Goal: Check status

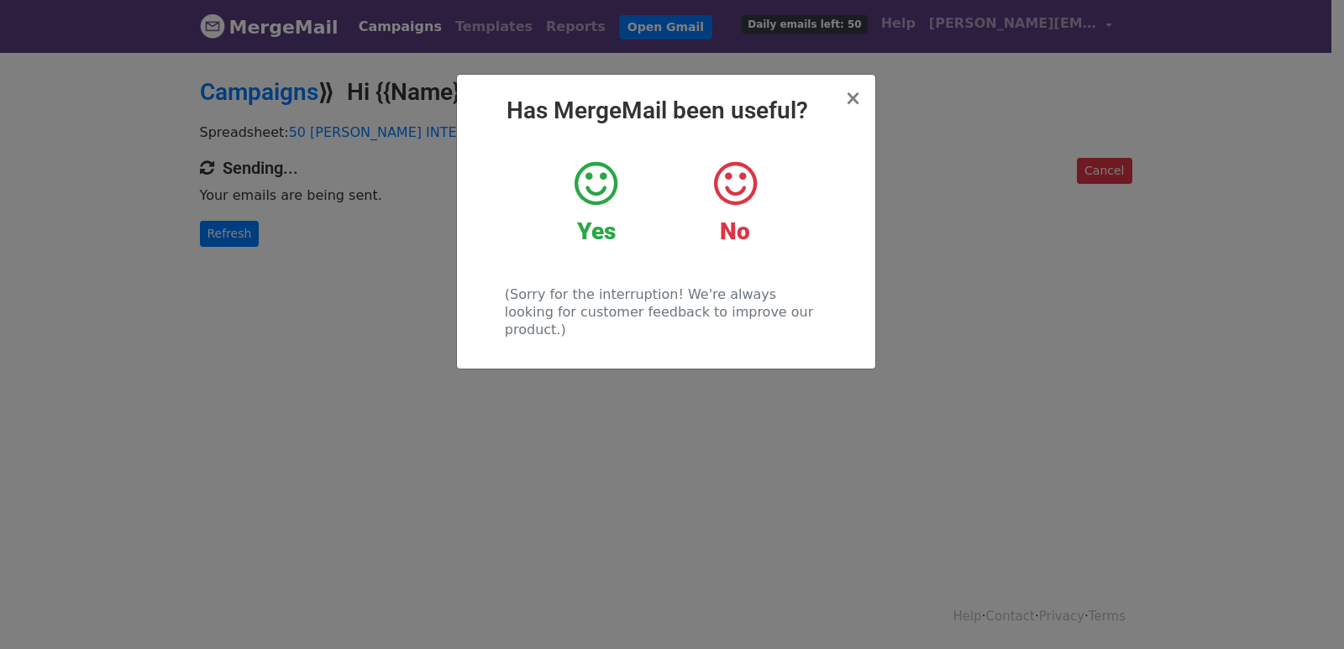
click at [293, 270] on div "× Has MergeMail been useful? Yes No (Sorry for the interruption! We're always l…" at bounding box center [672, 349] width 1344 height 599
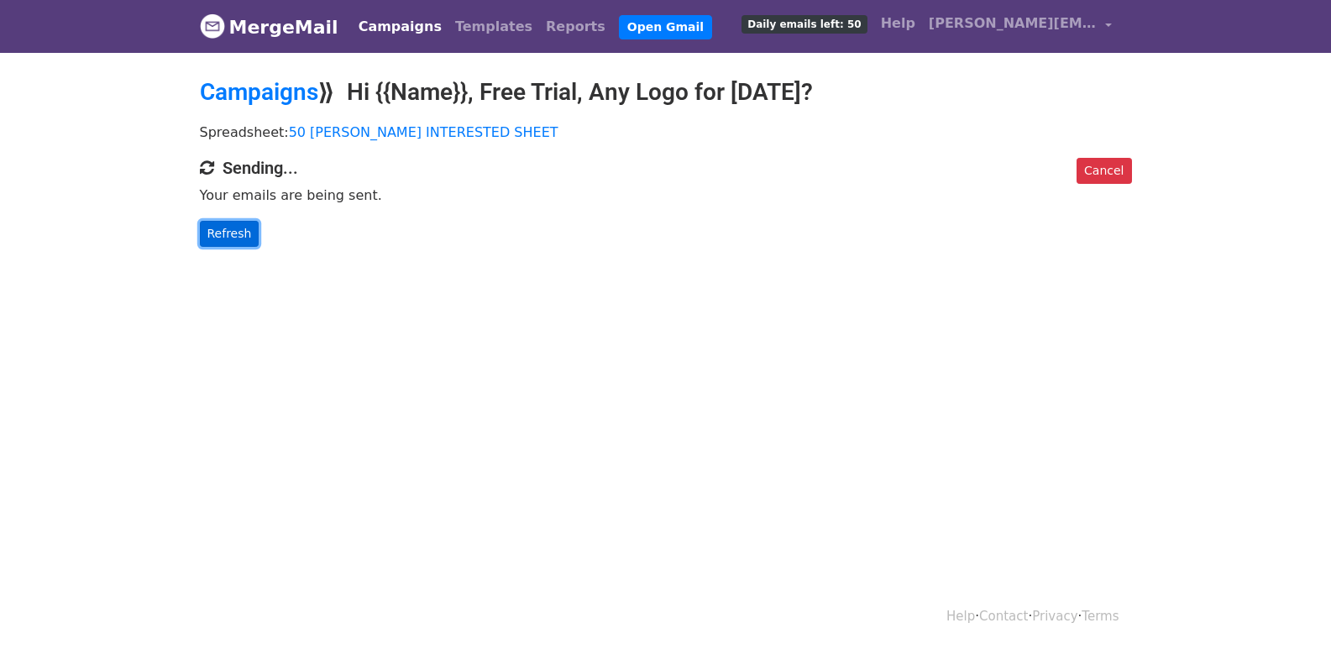
click at [234, 236] on link "Refresh" at bounding box center [230, 234] width 60 height 26
click at [225, 234] on link "Refresh" at bounding box center [230, 234] width 60 height 26
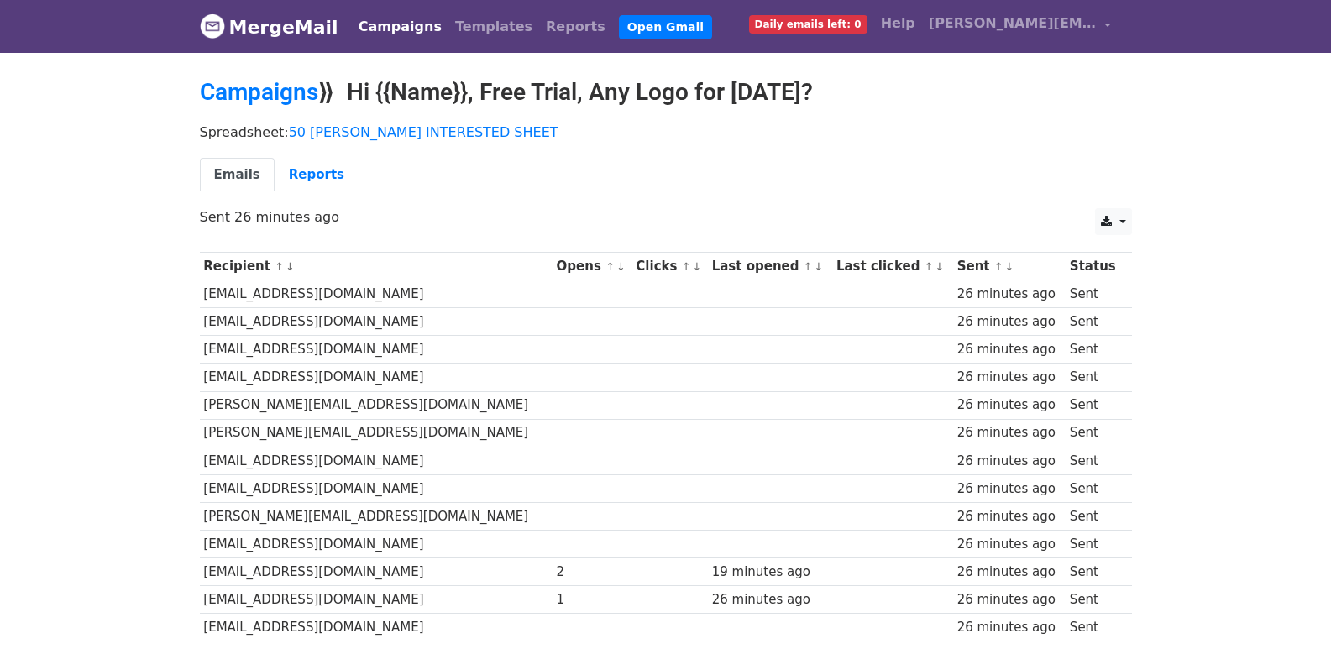
scroll to position [1169, 0]
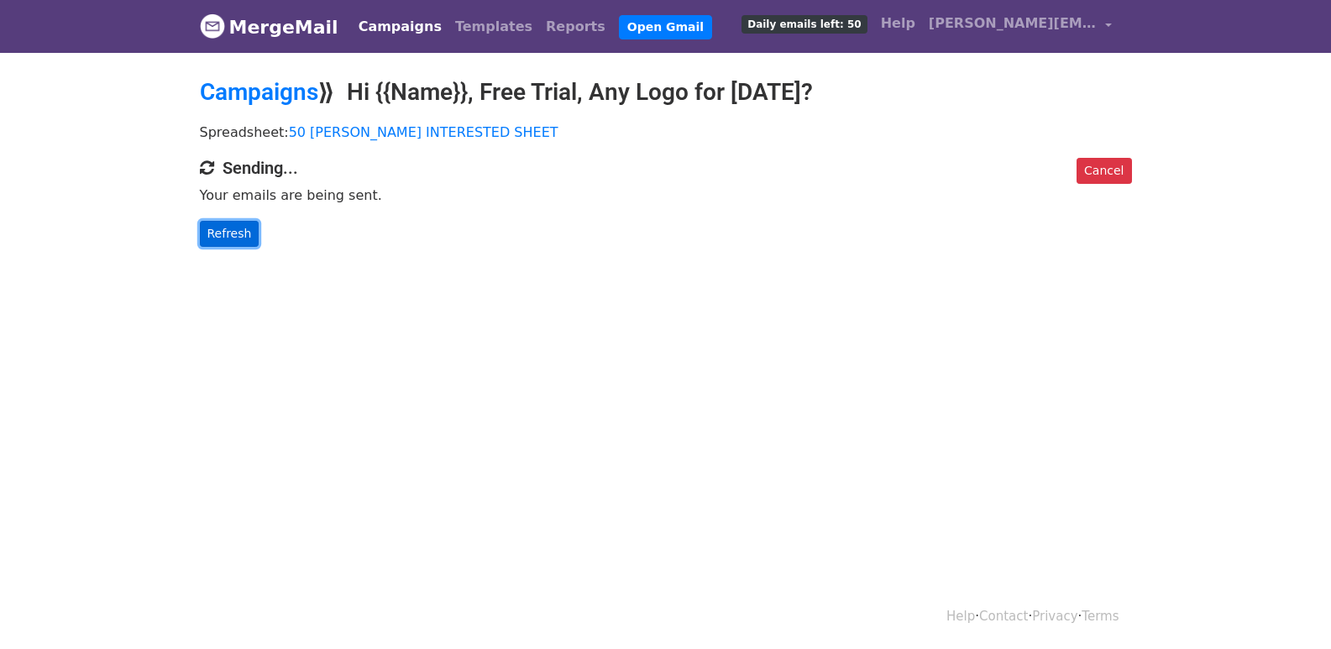
click at [219, 231] on link "Refresh" at bounding box center [230, 234] width 60 height 26
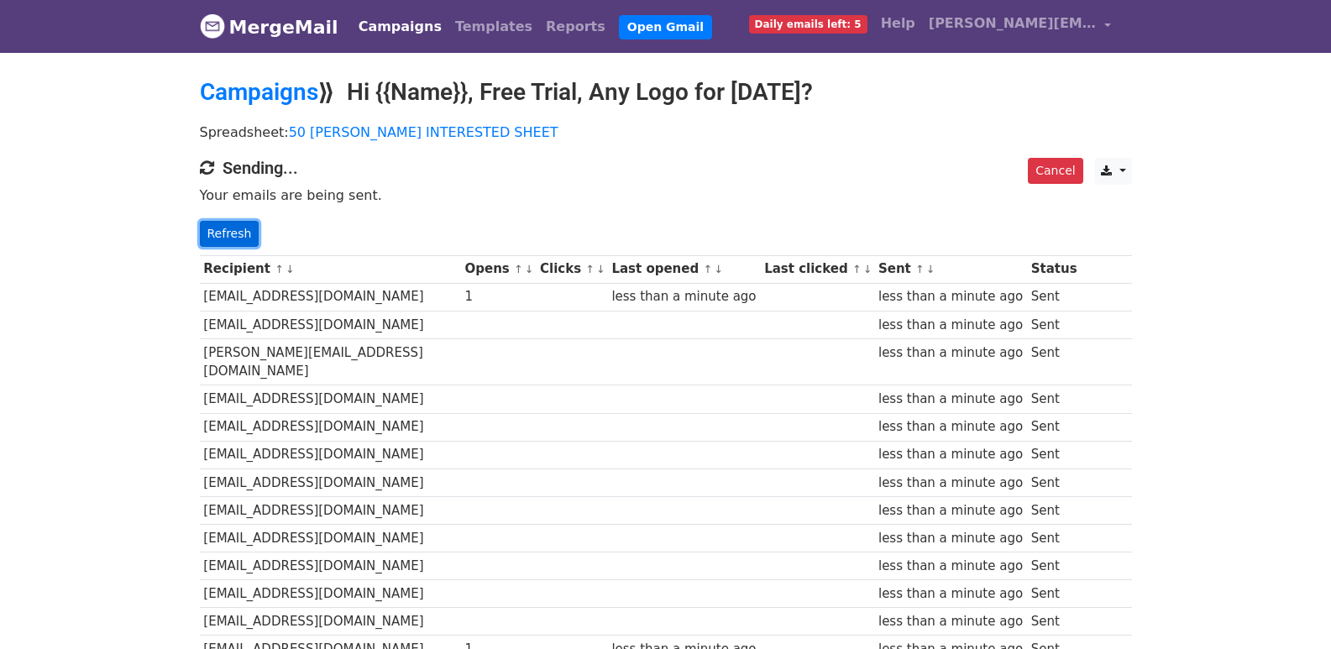
click at [232, 234] on link "Refresh" at bounding box center [230, 234] width 60 height 26
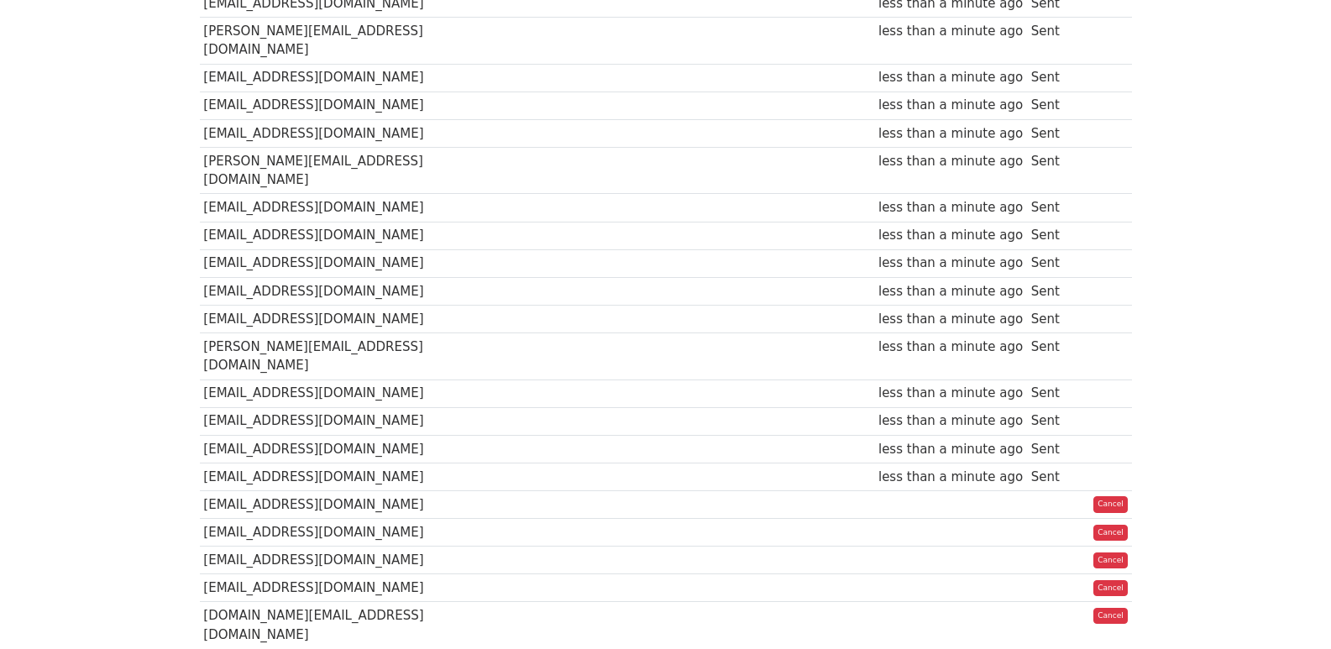
scroll to position [1174, 0]
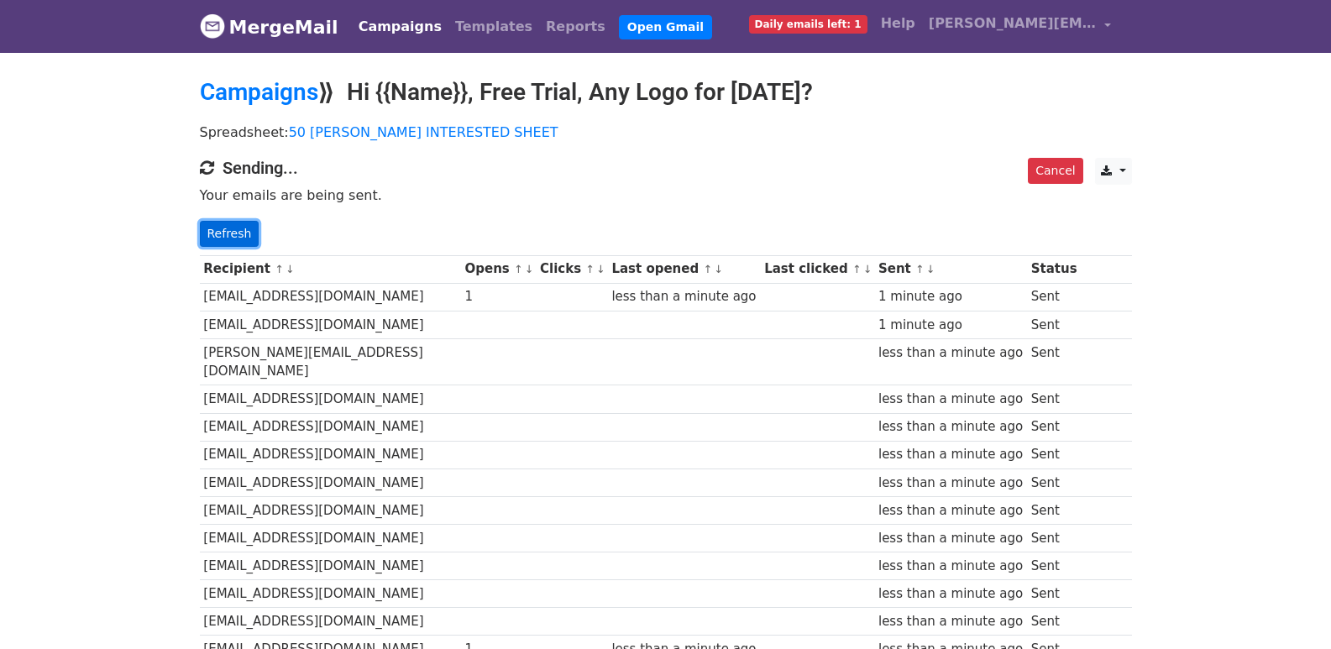
click at [223, 236] on link "Refresh" at bounding box center [230, 234] width 60 height 26
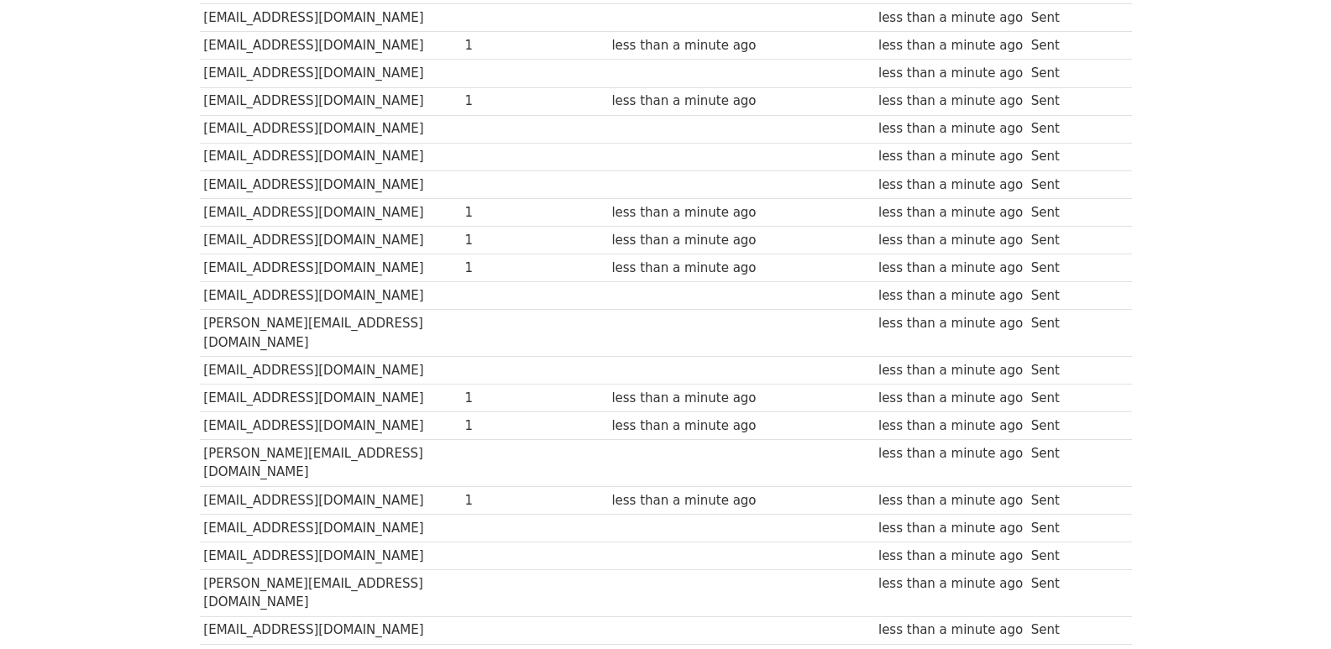
scroll to position [1173, 0]
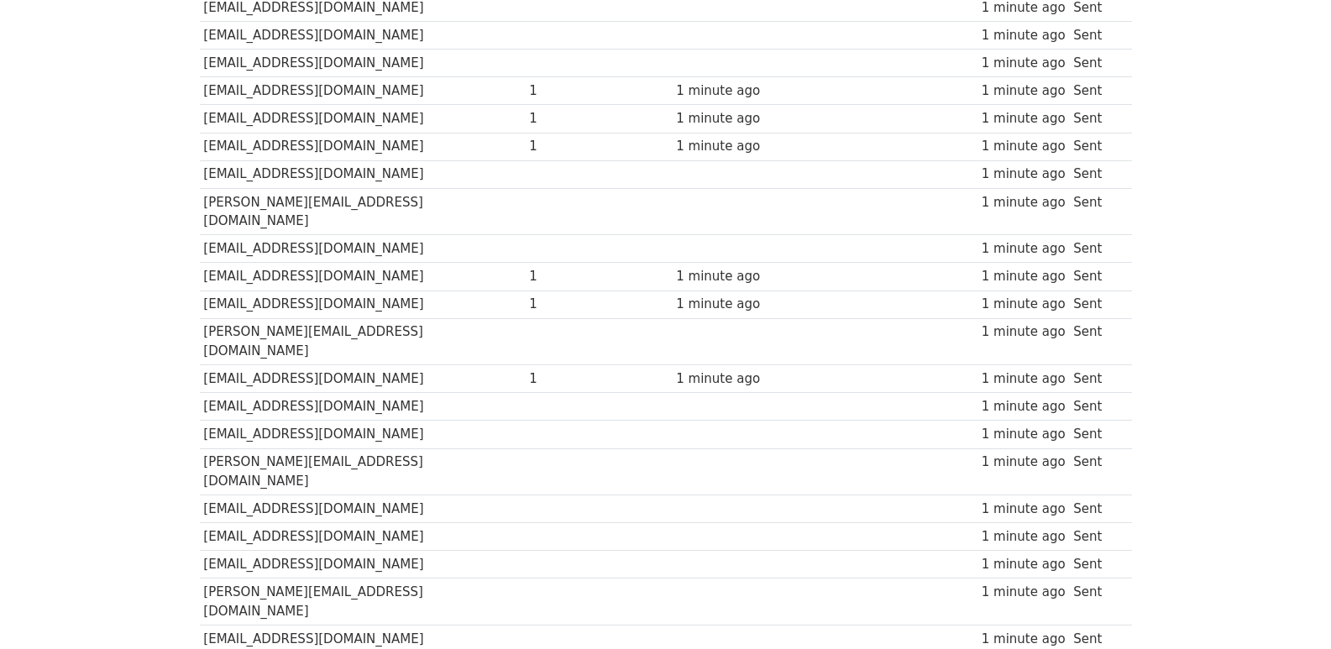
scroll to position [1120, 0]
